Goal: Check status: Check status

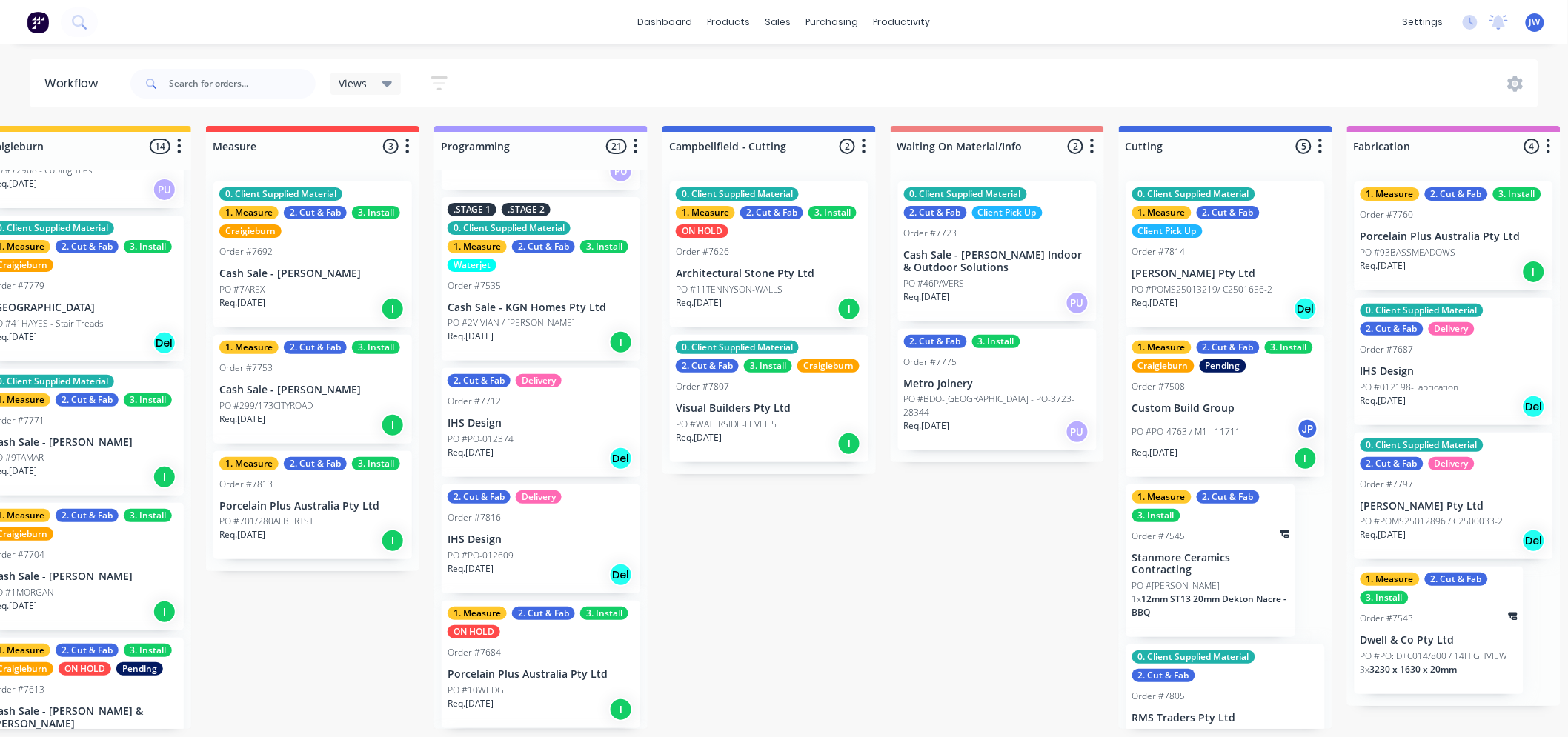
scroll to position [1699, 0]
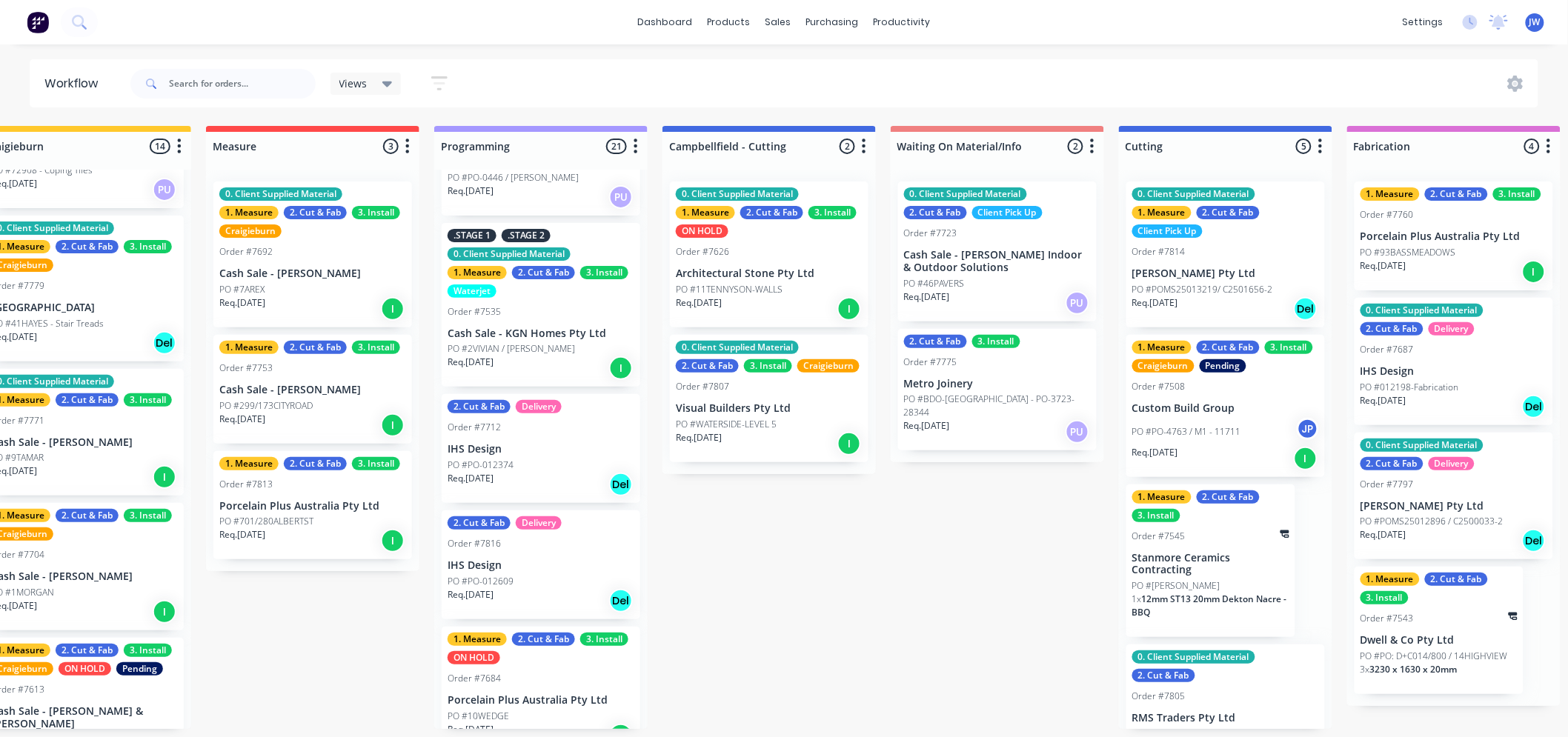
click at [515, 575] on div "PO #PO-012609" at bounding box center [541, 581] width 187 height 14
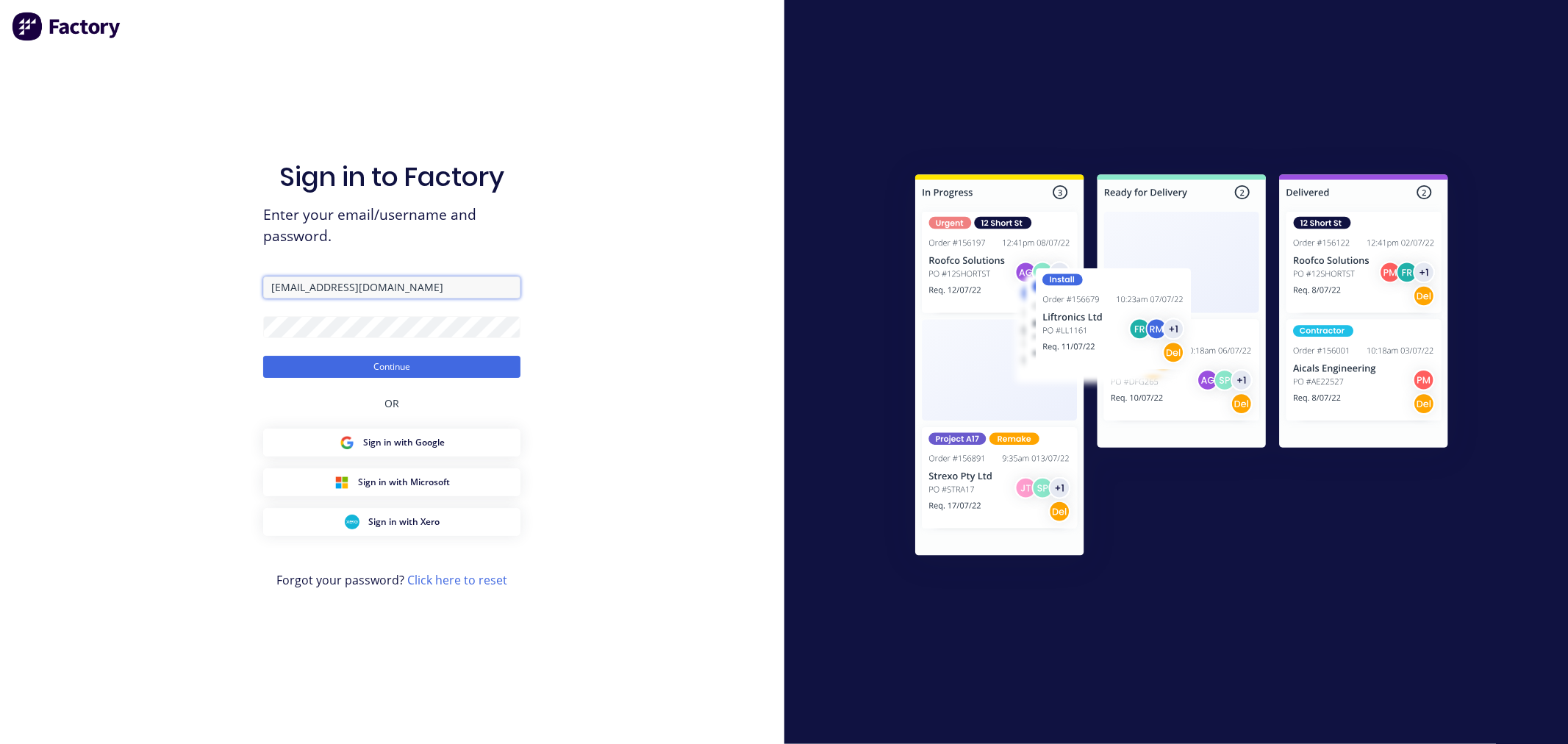
click at [425, 289] on input "[EMAIL_ADDRESS][DOMAIN_NAME]" at bounding box center [392, 287] width 258 height 22
type input "[EMAIL_ADDRESS][DOMAIN_NAME]"
click at [400, 364] on button "Continue" at bounding box center [392, 366] width 258 height 22
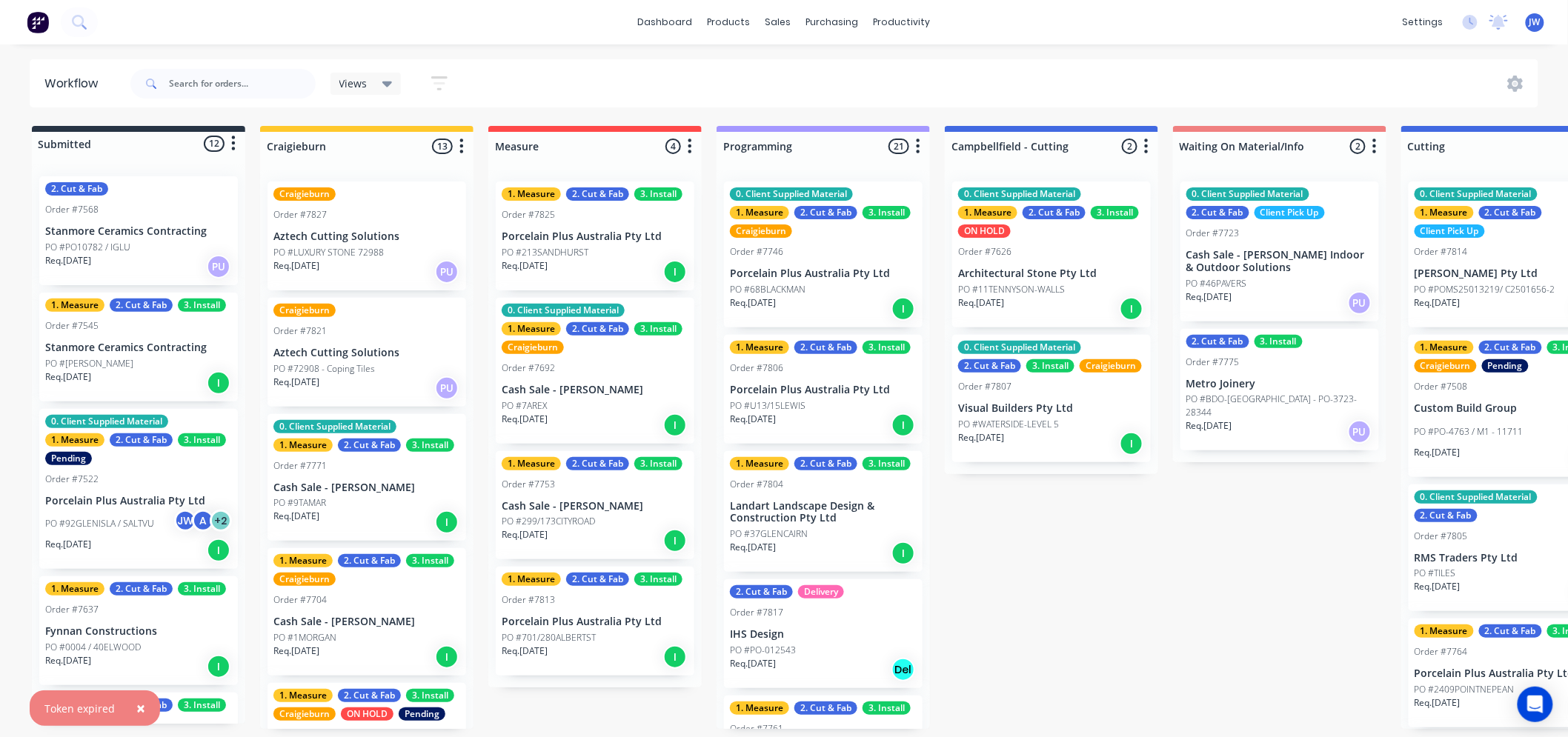
click at [1027, 52] on div "× Token expired dashboard products sales purchasing productivity dashboard prod…" at bounding box center [784, 324] width 1568 height 648
click at [1024, 541] on div "Submitted 12 Status colour #273444 hex #273444 Save Cancel Summaries Total orde…" at bounding box center [1547, 427] width 3116 height 603
click at [1049, 54] on div "dashboard products sales purchasing productivity dashboard products Product Cat…" at bounding box center [784, 324] width 1568 height 648
click at [1033, 517] on div "Submitted 12 Status colour #273444 hex #273444 Save Cancel Summaries Total orde…" at bounding box center [1547, 427] width 3116 height 603
click at [1051, 49] on div "dashboard products sales purchasing productivity dashboard products Product Cat…" at bounding box center [784, 324] width 1568 height 648
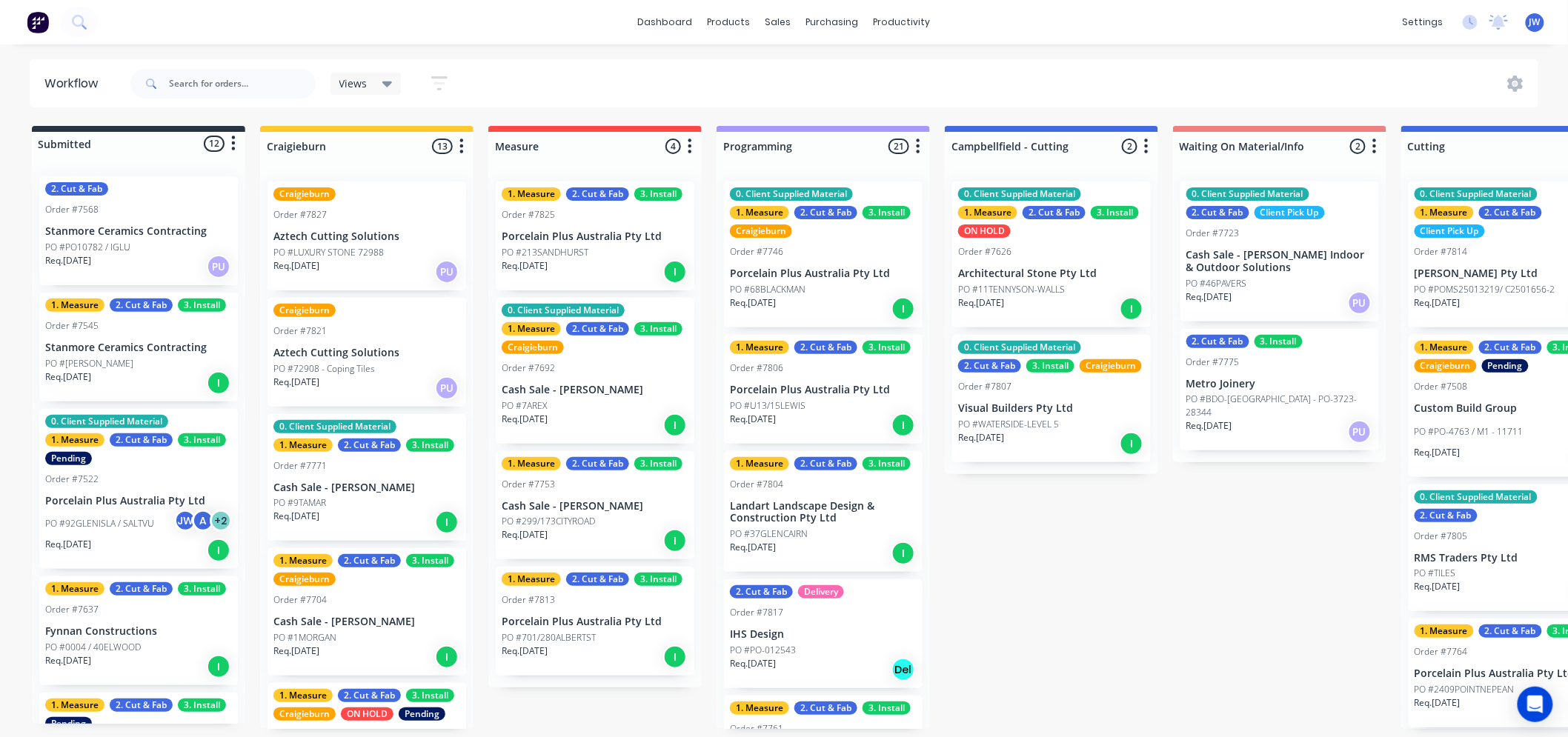
click at [1086, 560] on div "Submitted 12 Status colour #273444 hex #273444 Save Cancel Summaries Total orde…" at bounding box center [1547, 427] width 3116 height 603
click at [831, 50] on div "dashboard products sales purchasing productivity dashboard products Product Cat…" at bounding box center [784, 324] width 1568 height 648
click at [832, 52] on div "dashboard products sales purchasing productivity dashboard products Product Cat…" at bounding box center [784, 324] width 1568 height 648
click at [1043, 49] on div "dashboard products sales purchasing productivity dashboard products Product Cat…" at bounding box center [784, 324] width 1568 height 648
click at [827, 49] on div "dashboard products sales purchasing productivity dashboard products Product Cat…" at bounding box center [784, 324] width 1568 height 648
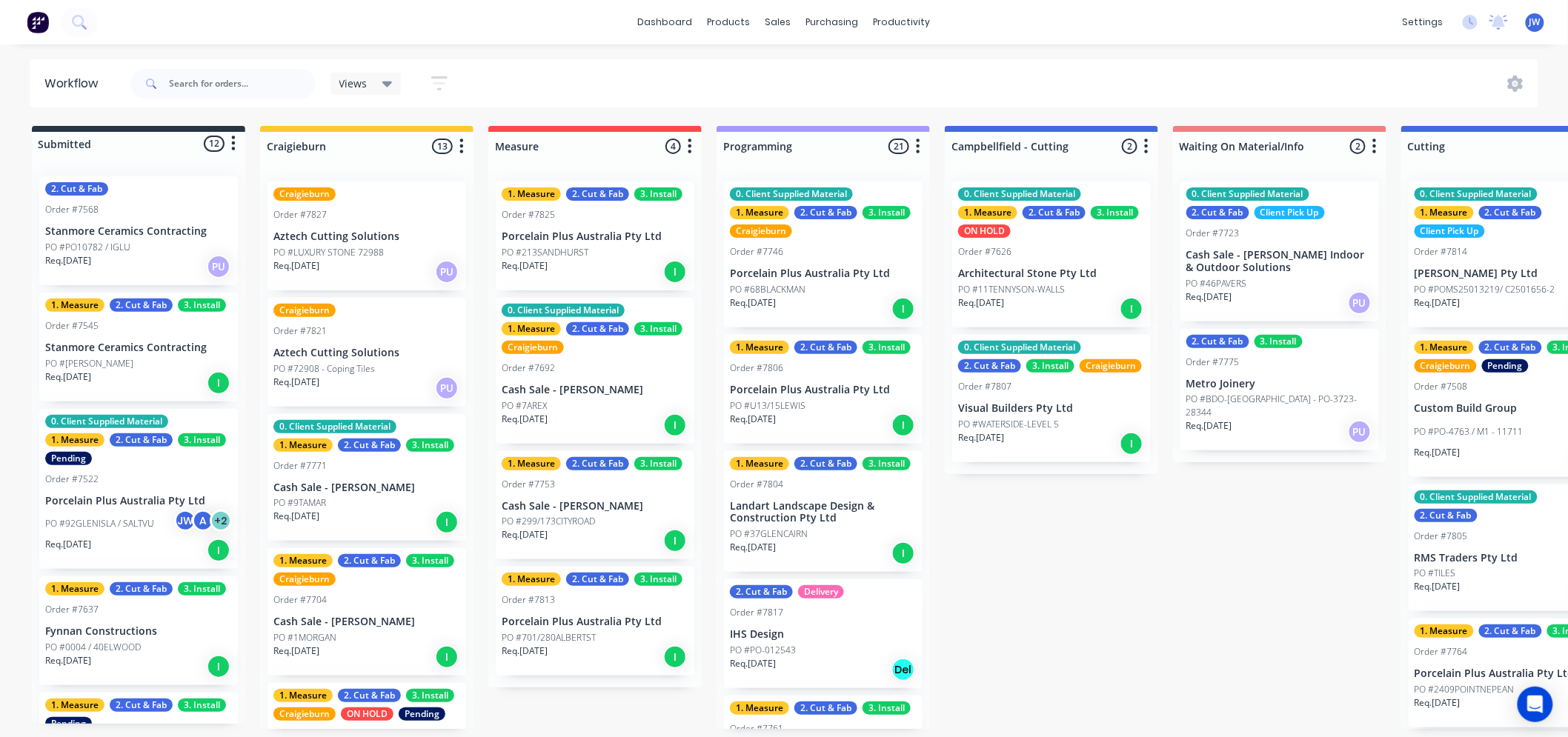
click at [585, 57] on div "dashboard products sales purchasing productivity dashboard products Product Cat…" at bounding box center [784, 324] width 1568 height 648
click at [812, 52] on div "dashboard products sales purchasing productivity dashboard products Product Cat…" at bounding box center [784, 324] width 1568 height 648
click at [1046, 54] on div "dashboard products sales purchasing productivity dashboard products Product Cat…" at bounding box center [784, 324] width 1568 height 648
click at [845, 47] on div "dashboard products sales purchasing productivity dashboard products Product Cat…" at bounding box center [784, 324] width 1568 height 648
click at [610, 50] on div "dashboard products sales purchasing productivity dashboard products Product Cat…" at bounding box center [784, 324] width 1568 height 648
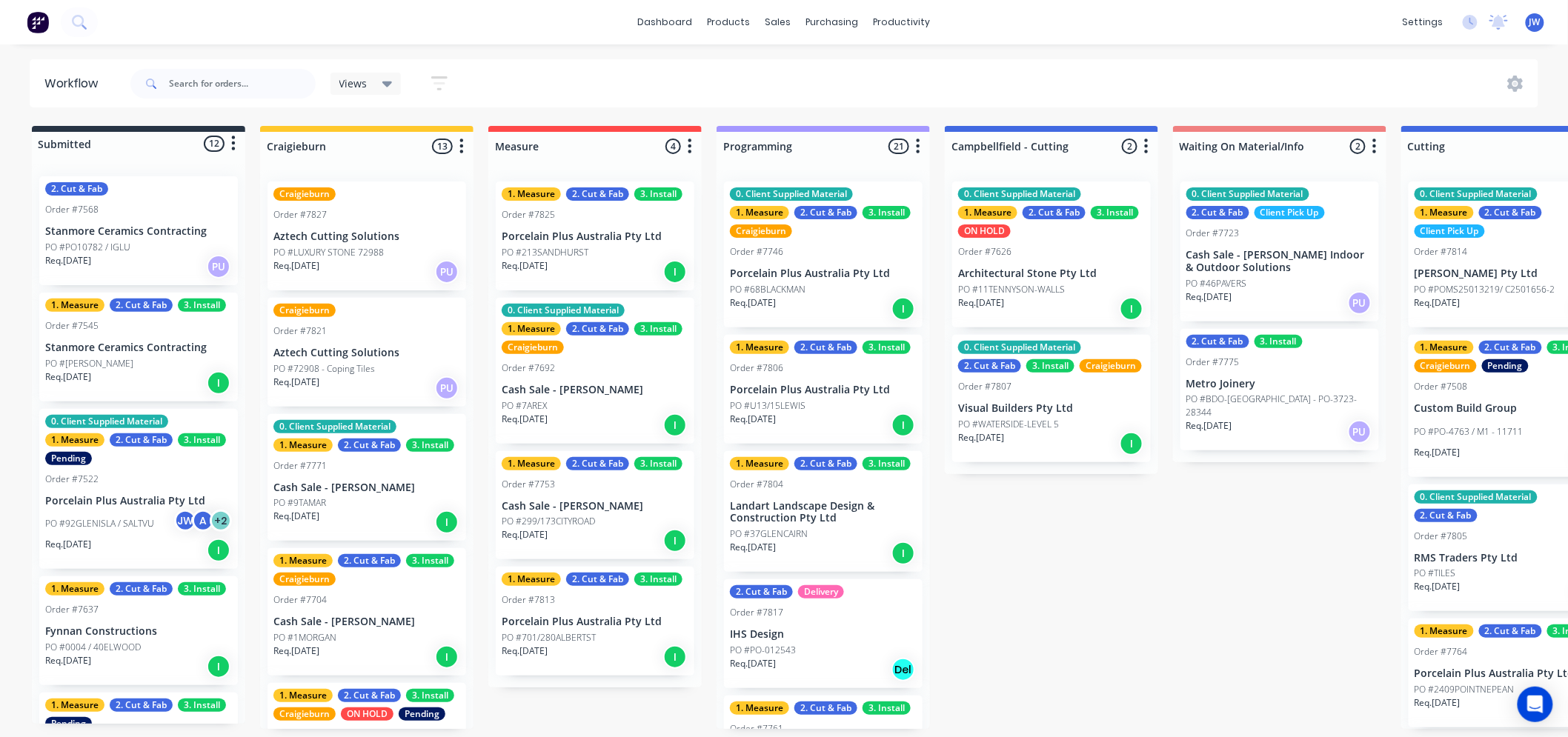
click at [812, 52] on div "dashboard products sales purchasing productivity dashboard products Product Cat…" at bounding box center [784, 324] width 1568 height 648
click at [1054, 46] on div "dashboard products sales purchasing productivity dashboard products Product Cat…" at bounding box center [784, 324] width 1568 height 648
click at [857, 50] on div "dashboard products sales purchasing productivity dashboard products Product Cat…" at bounding box center [784, 324] width 1568 height 648
click at [626, 48] on div "dashboard products sales purchasing productivity dashboard products Product Cat…" at bounding box center [784, 324] width 1568 height 648
click at [1040, 49] on div "dashboard products sales purchasing productivity dashboard products Product Cat…" at bounding box center [784, 324] width 1568 height 648
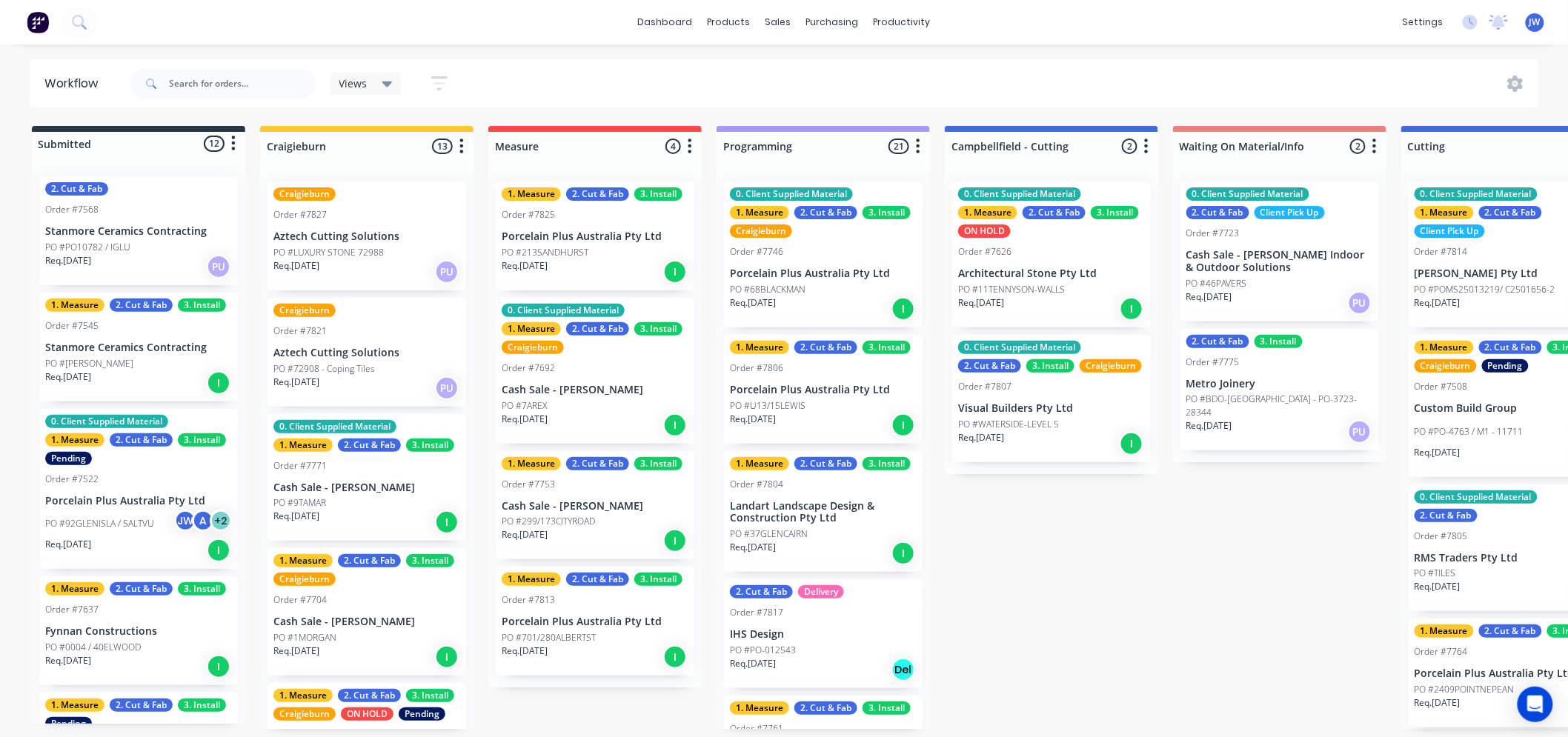
click at [891, 50] on div "dashboard products sales purchasing productivity dashboard products Product Cat…" at bounding box center [784, 324] width 1568 height 648
click at [583, 50] on div "dashboard products sales purchasing productivity dashboard products Product Cat…" at bounding box center [784, 324] width 1568 height 648
click at [834, 55] on div "dashboard products sales purchasing productivity dashboard products Product Cat…" at bounding box center [784, 324] width 1568 height 648
click at [1041, 52] on div "dashboard products sales purchasing productivity dashboard products Product Cat…" at bounding box center [784, 324] width 1568 height 648
click at [834, 54] on div "dashboard products sales purchasing productivity dashboard products Product Cat…" at bounding box center [784, 324] width 1568 height 648
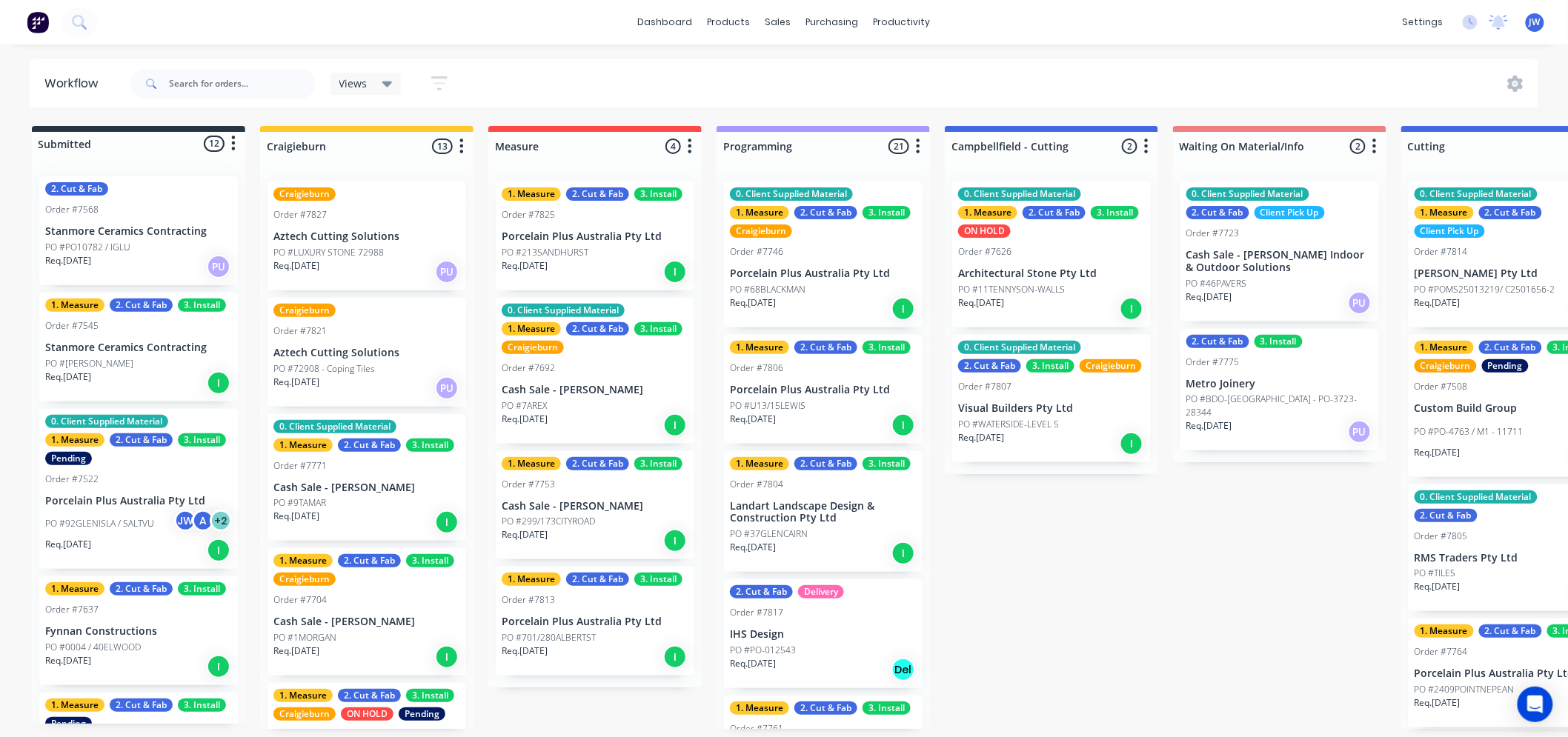
click at [610, 49] on div "dashboard products sales purchasing productivity dashboard products Product Cat…" at bounding box center [784, 324] width 1568 height 648
click at [817, 56] on div "dashboard products sales purchasing productivity dashboard products Product Cat…" at bounding box center [784, 324] width 1568 height 648
click at [1058, 48] on div "dashboard products sales purchasing productivity dashboard products Product Cat…" at bounding box center [784, 324] width 1568 height 648
click at [1074, 631] on div "Submitted 12 Status colour #273444 hex #273444 Save Cancel Summaries Total orde…" at bounding box center [1547, 427] width 3116 height 603
click at [1245, 565] on div "Submitted 12 Status colour #273444 hex #273444 Save Cancel Summaries Total orde…" at bounding box center [1547, 427] width 3116 height 603
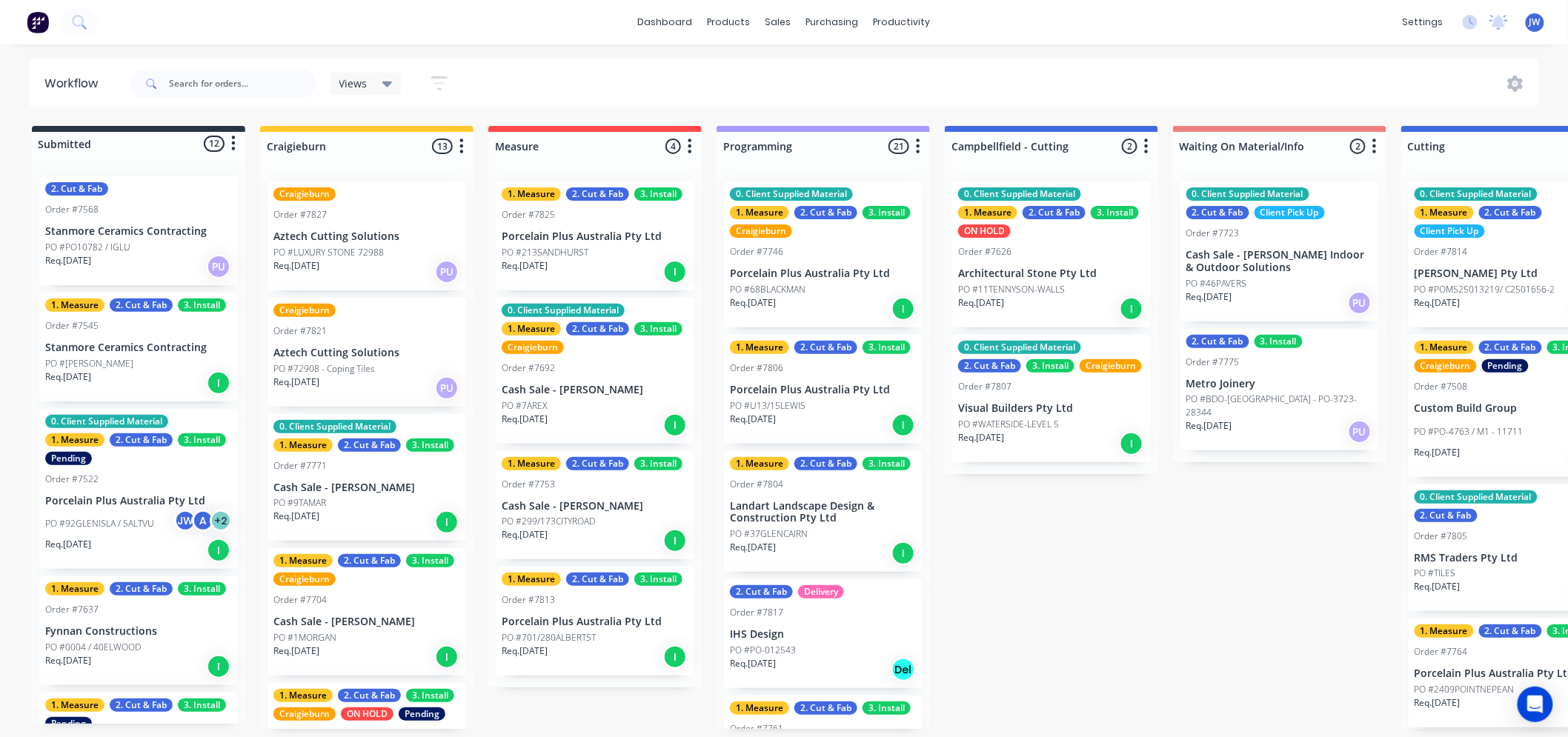
click at [1101, 589] on div "Submitted 12 Status colour #273444 hex #273444 Save Cancel Summaries Total orde…" at bounding box center [1547, 427] width 3116 height 603
click at [1245, 573] on div "Submitted 12 Status colour #273444 hex #273444 Save Cancel Summaries Total orde…" at bounding box center [1547, 427] width 3116 height 603
click at [1047, 589] on div "Submitted 12 Status colour #273444 hex #273444 Save Cancel Summaries Total orde…" at bounding box center [1547, 427] width 3116 height 603
click at [1247, 526] on div "Submitted 12 Status colour #273444 hex #273444 Save Cancel Summaries Total orde…" at bounding box center [1547, 427] width 3116 height 603
click at [1099, 52] on div "dashboard products sales purchasing productivity dashboard products Product Cat…" at bounding box center [784, 324] width 1568 height 648
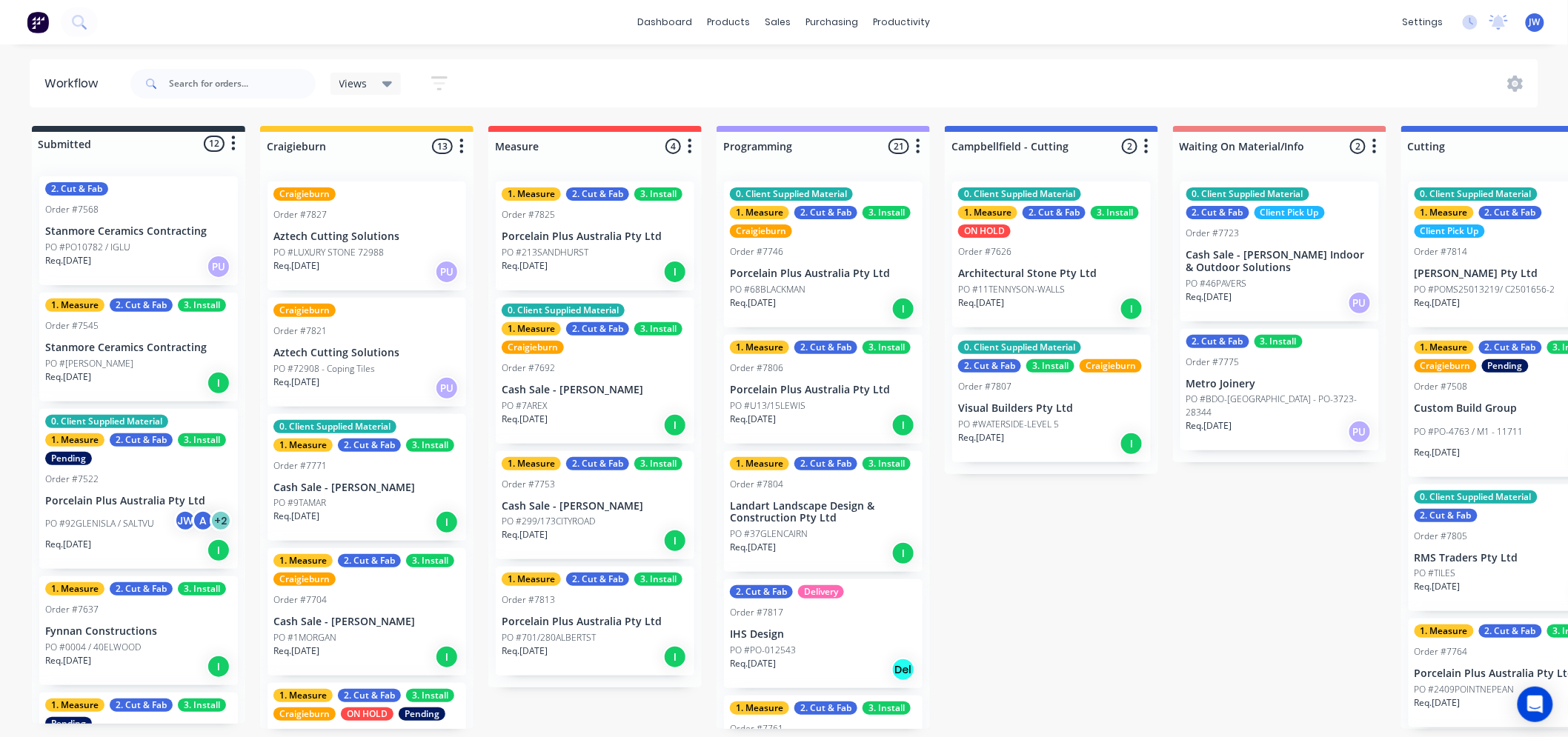
click at [1248, 534] on div "Submitted 12 Status colour #273444 hex #273444 Save Cancel Summaries Total orde…" at bounding box center [1547, 427] width 3116 height 603
click at [1075, 565] on div "Submitted 12 Status colour #273444 hex #273444 Save Cancel Summaries Total orde…" at bounding box center [1547, 427] width 3116 height 603
click at [1216, 523] on div "Submitted 12 Status colour #273444 hex #273444 Save Cancel Summaries Total orde…" at bounding box center [1547, 427] width 3116 height 603
click at [1084, 549] on div "Submitted 12 Status colour #273444 hex #273444 Save Cancel Summaries Total orde…" at bounding box center [1547, 427] width 3116 height 603
click at [1298, 524] on div "Submitted 12 Status colour #273444 hex #273444 Save Cancel Summaries Total orde…" at bounding box center [1547, 427] width 3116 height 603
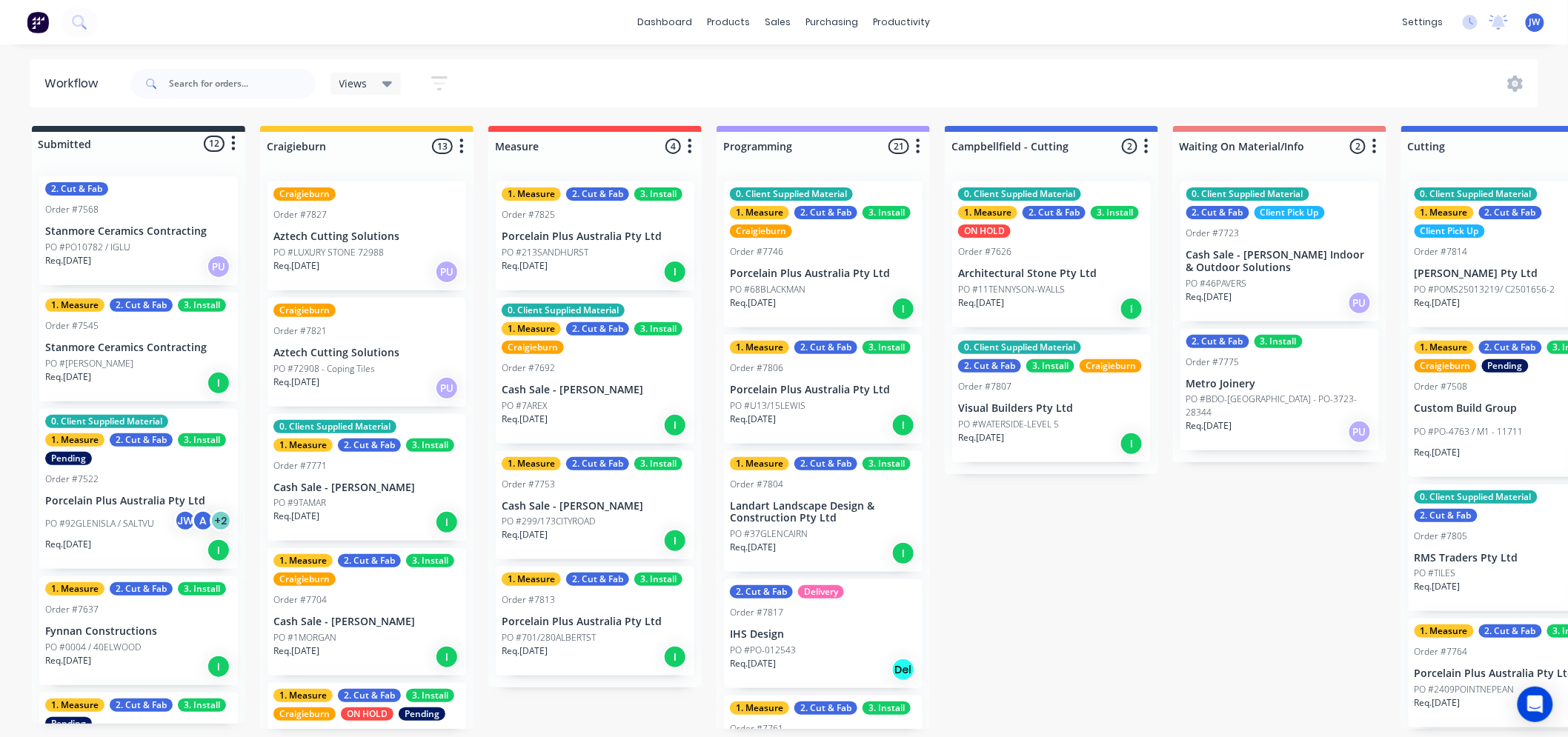
click at [1231, 529] on div "Submitted 12 Status colour #273444 hex #273444 Save Cancel Summaries Total orde…" at bounding box center [1547, 427] width 3116 height 603
click at [1095, 526] on div "Submitted 12 Status colour #273444 hex #273444 Save Cancel Summaries Total orde…" at bounding box center [1547, 427] width 3116 height 603
click at [1208, 529] on div "Submitted 12 Status colour #273444 hex #273444 Save Cancel Summaries Total orde…" at bounding box center [1547, 427] width 3116 height 603
click at [1086, 530] on div "Submitted 12 Status colour #273444 hex #273444 Save Cancel Summaries Total orde…" at bounding box center [1547, 427] width 3116 height 603
click at [1267, 528] on div "Submitted 12 Status colour #273444 hex #273444 Save Cancel Summaries Total orde…" at bounding box center [1547, 427] width 3116 height 603
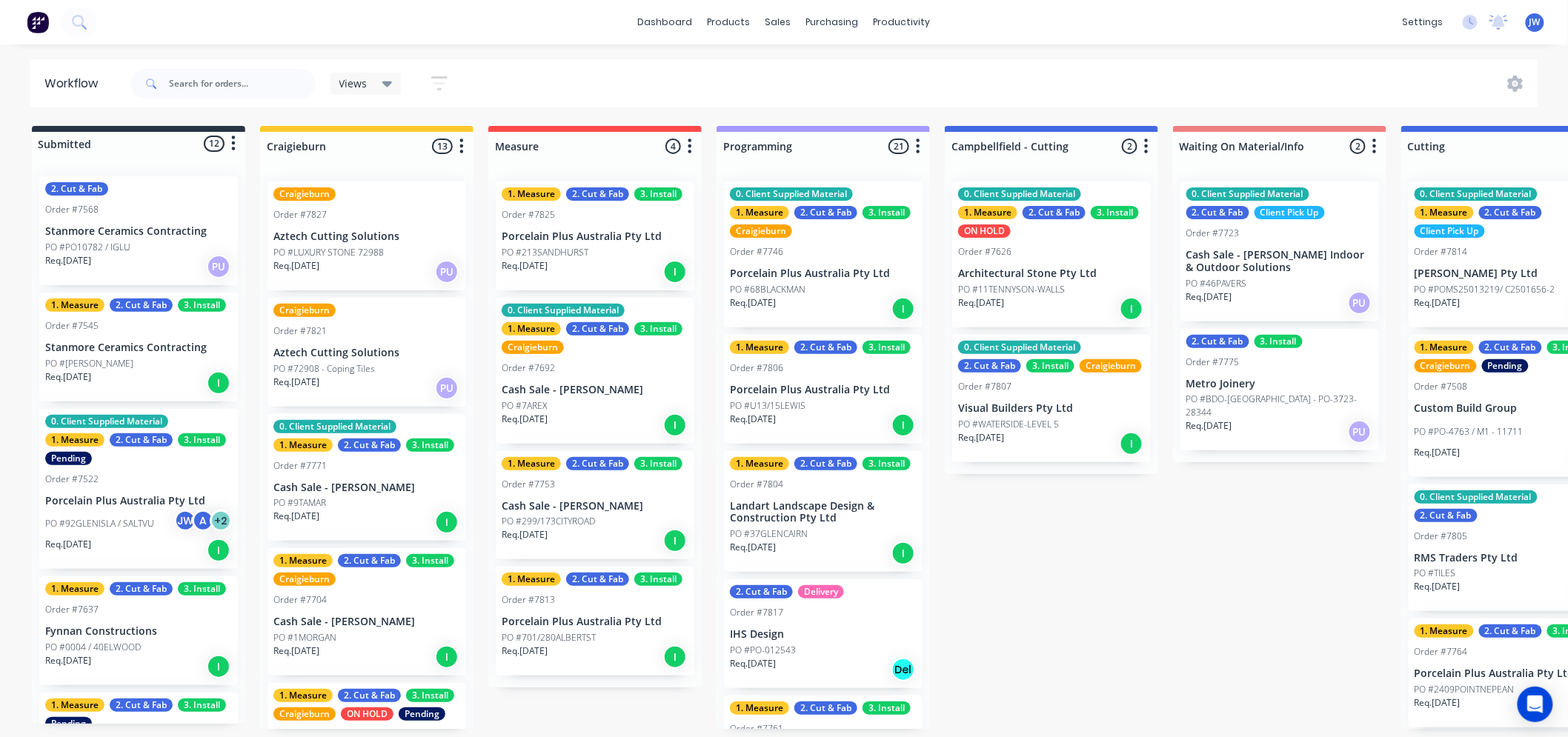
click at [1075, 537] on div "Submitted 12 Status colour #273444 hex #273444 Save Cancel Summaries Total orde…" at bounding box center [1547, 427] width 3116 height 603
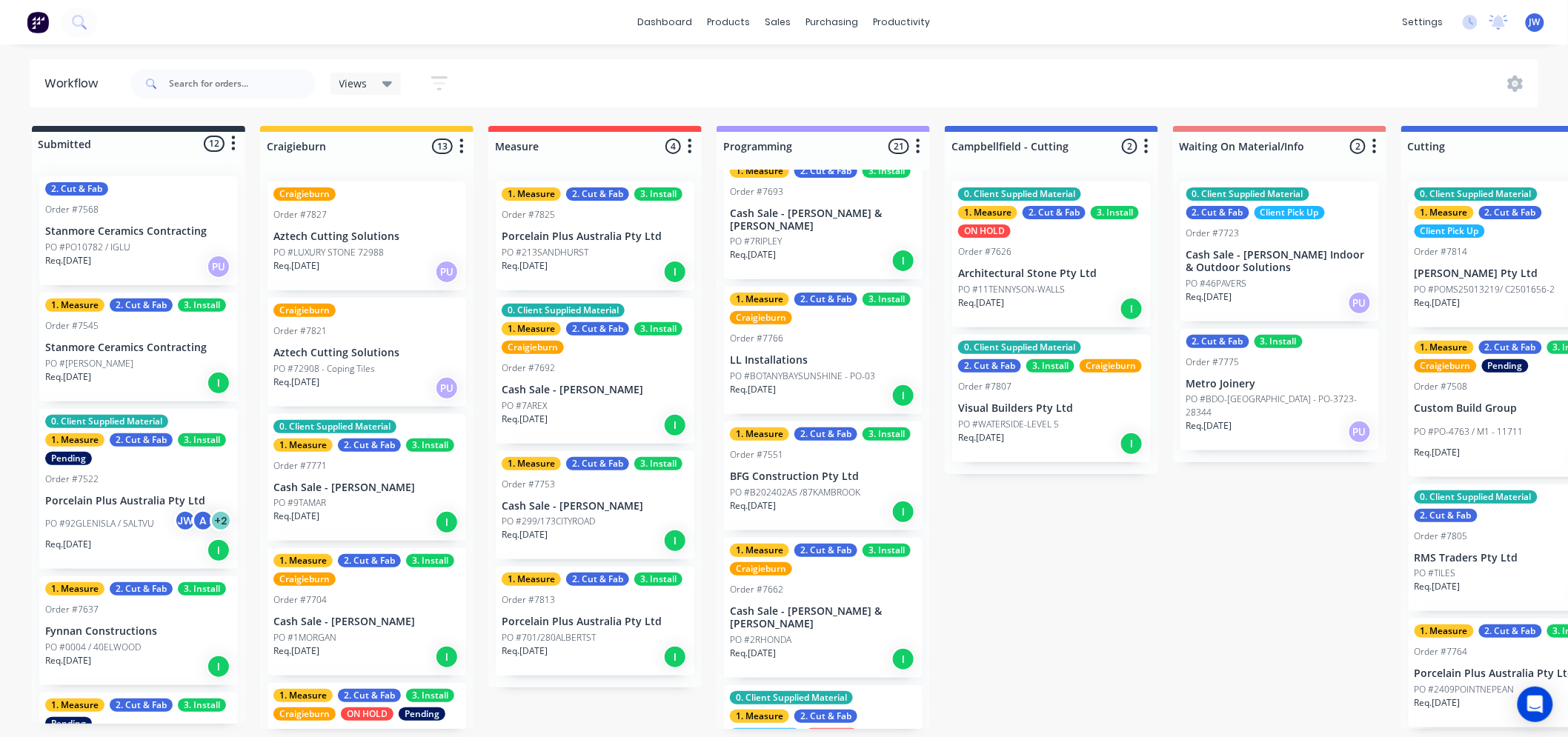
scroll to position [658, 0]
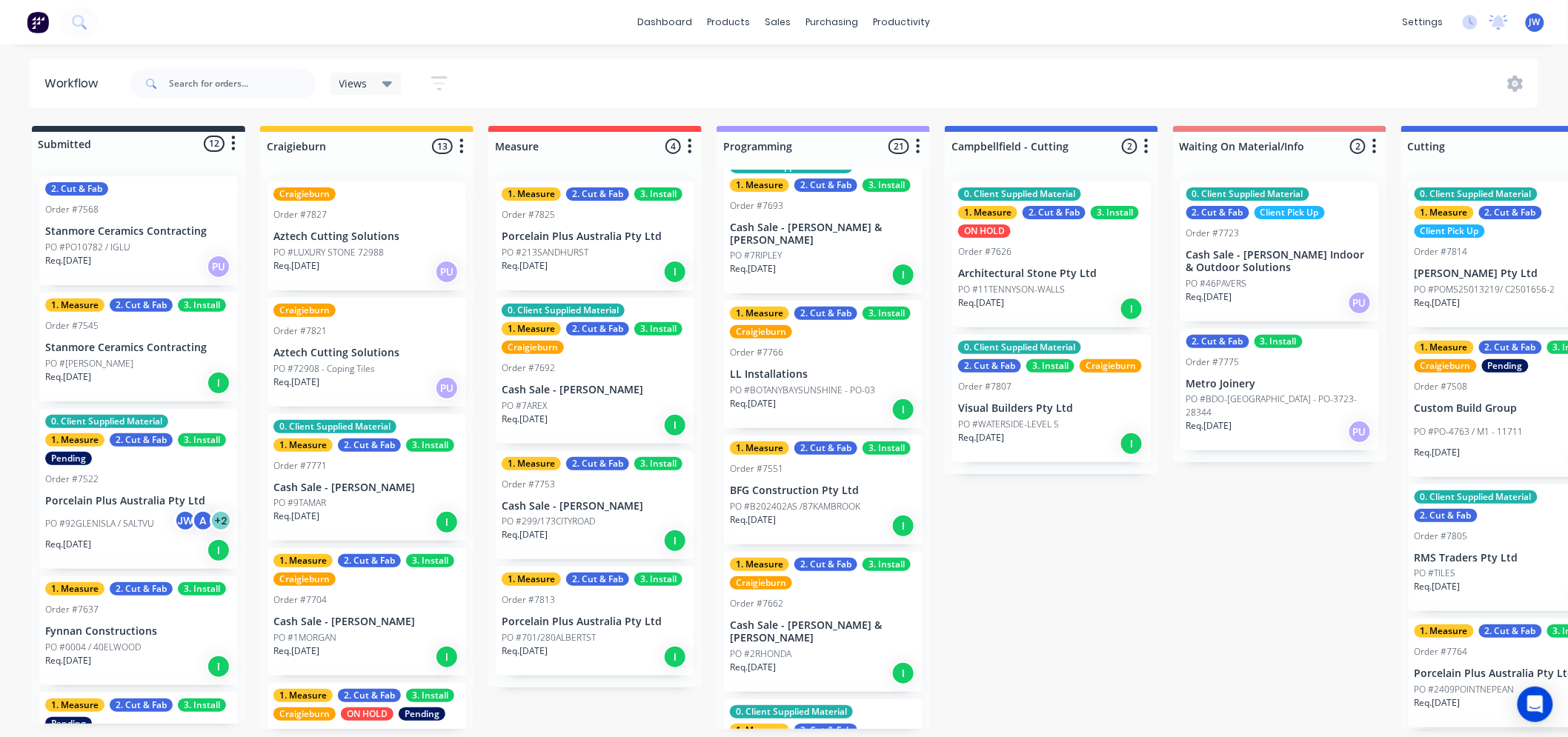
click at [1087, 603] on div "Submitted 12 Status colour #273444 hex #273444 Save Cancel Summaries Total orde…" at bounding box center [1547, 427] width 3116 height 603
click at [1047, 53] on div "dashboard products sales purchasing productivity dashboard products Product Cat…" at bounding box center [784, 324] width 1568 height 648
drag, startPoint x: 1034, startPoint y: 573, endPoint x: 1071, endPoint y: 568, distance: 37.3
click at [1034, 573] on div "Submitted 12 Status colour #273444 hex #273444 Save Cancel Summaries Total orde…" at bounding box center [1547, 427] width 3116 height 603
click at [1248, 511] on div "Submitted 12 Status colour #273444 hex #273444 Save Cancel Summaries Total orde…" at bounding box center [1547, 427] width 3116 height 603
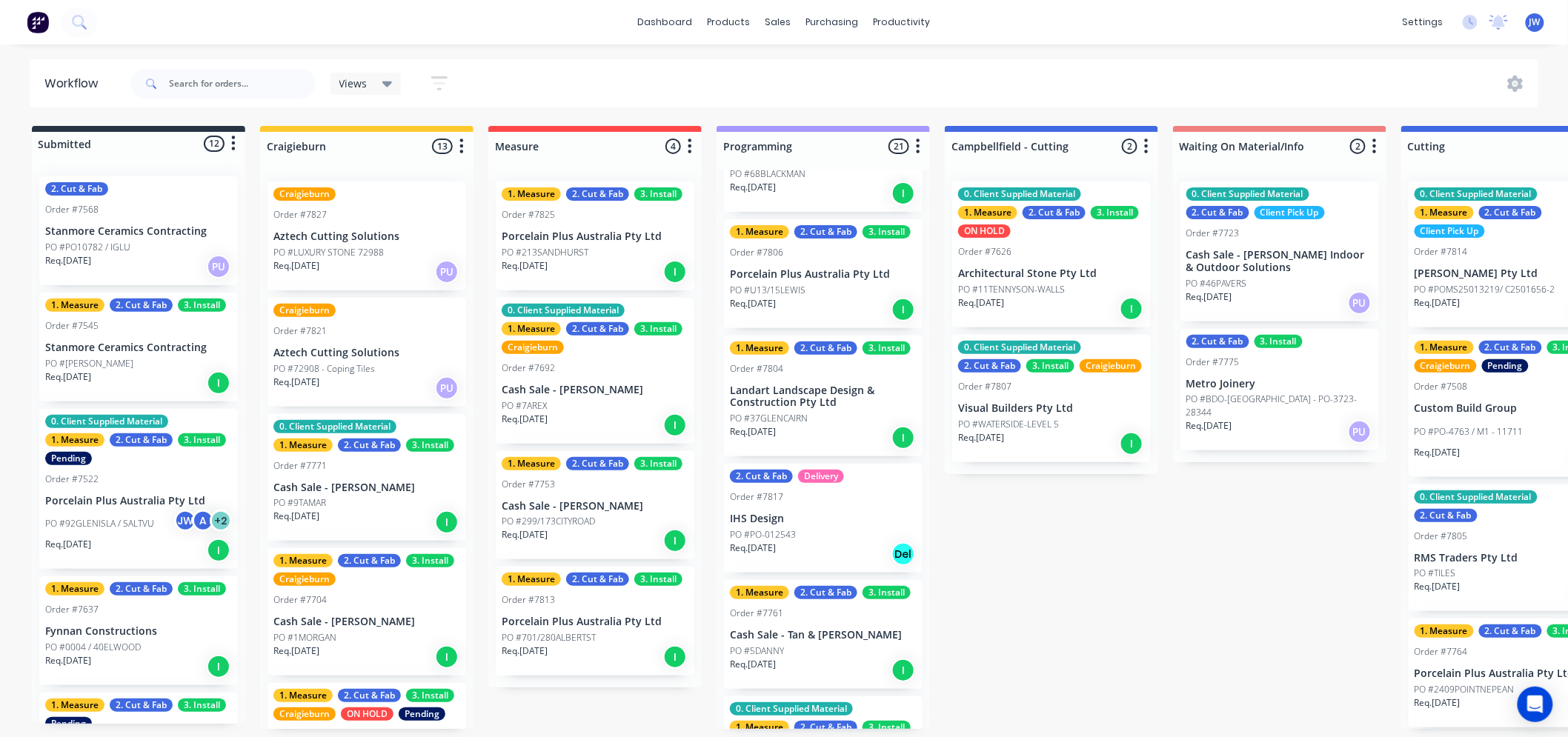
scroll to position [0, 0]
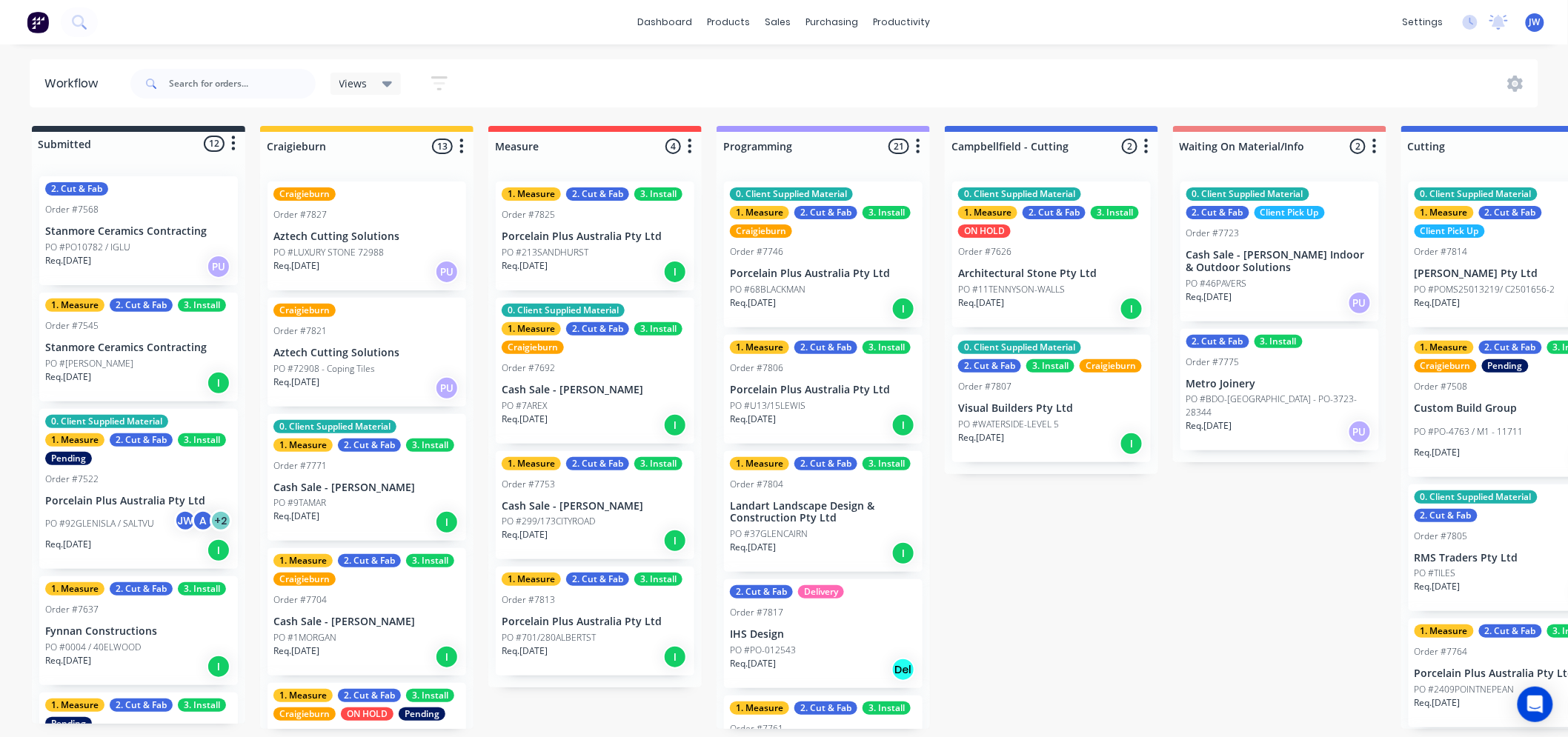
click at [1067, 591] on div "Submitted 12 Status colour #273444 hex #273444 Save Cancel Summaries Total orde…" at bounding box center [1547, 427] width 3116 height 603
click at [1062, 624] on div "Submitted 12 Status colour #273444 hex #273444 Save Cancel Summaries Total orde…" at bounding box center [1547, 427] width 3116 height 603
click at [1072, 605] on div "Submitted 12 Status colour #273444 hex #273444 Save Cancel Summaries Total orde…" at bounding box center [1547, 427] width 3116 height 603
click at [1097, 537] on div "Submitted 12 Status colour #273444 hex #273444 Save Cancel Summaries Total orde…" at bounding box center [1547, 427] width 3116 height 603
click at [1273, 512] on div "Submitted 12 Status colour #273444 hex #273444 Save Cancel Summaries Total orde…" at bounding box center [1547, 427] width 3116 height 603
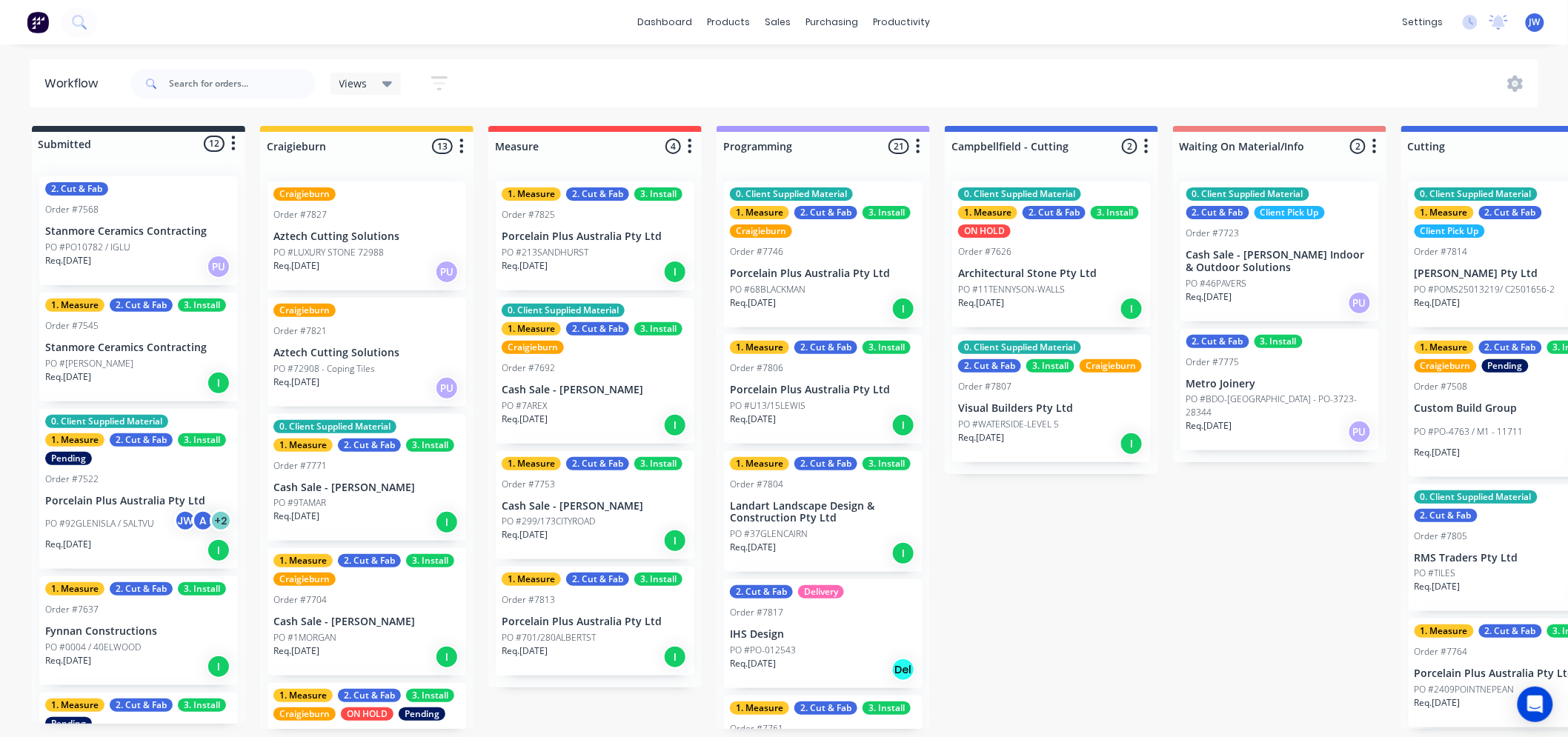
click at [1084, 542] on div "Submitted 12 Status colour #273444 hex #273444 Save Cancel Summaries Total orde…" at bounding box center [1547, 427] width 3116 height 603
click at [1270, 522] on div "Submitted 12 Status colour #273444 hex #273444 Save Cancel Summaries Total orde…" at bounding box center [1547, 427] width 3116 height 603
click at [1069, 546] on div "Submitted 12 Status colour #273444 hex #273444 Save Cancel Summaries Total orde…" at bounding box center [1547, 427] width 3116 height 603
click at [1218, 580] on div "Submitted 12 Status colour #273444 hex #273444 Save Cancel Summaries Total orde…" at bounding box center [1547, 427] width 3116 height 603
